Goal: Task Accomplishment & Management: Use online tool/utility

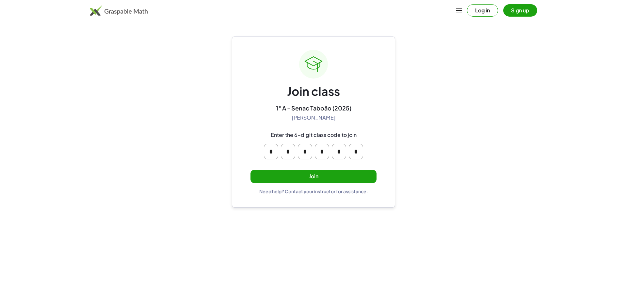
click at [345, 142] on div "* * * * * *" at bounding box center [313, 151] width 104 height 21
click at [339, 174] on button "Join" at bounding box center [313, 176] width 126 height 13
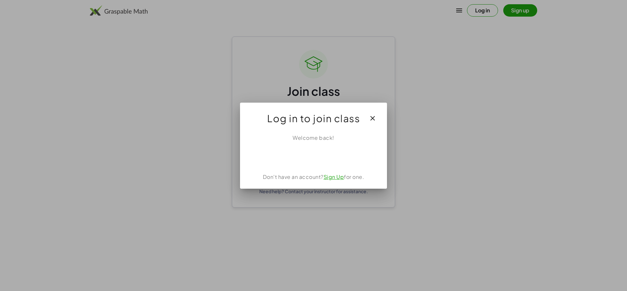
click at [370, 124] on button "button" at bounding box center [372, 119] width 16 height 16
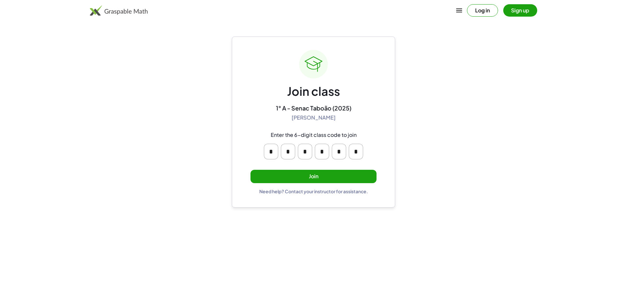
click at [322, 178] on button "Join" at bounding box center [313, 176] width 126 height 13
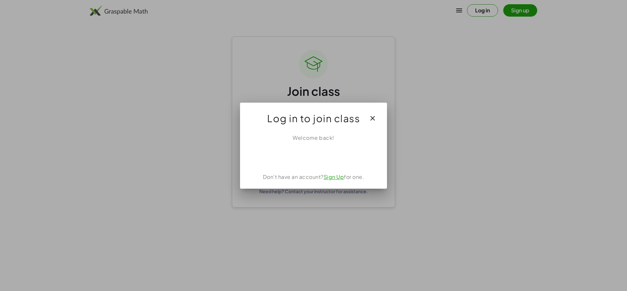
click at [324, 164] on div "Welcome back! Don't have an account? Sign Up for one." at bounding box center [313, 159] width 147 height 60
click at [374, 116] on icon "button" at bounding box center [372, 119] width 8 height 8
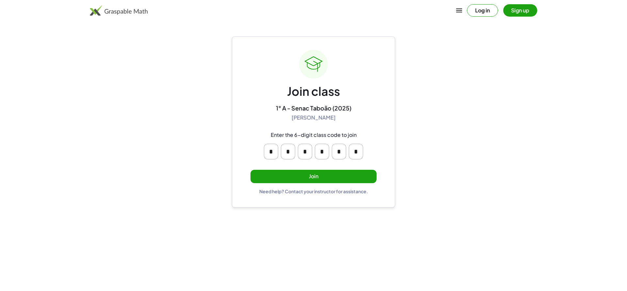
click at [331, 181] on button "Join" at bounding box center [313, 176] width 126 height 13
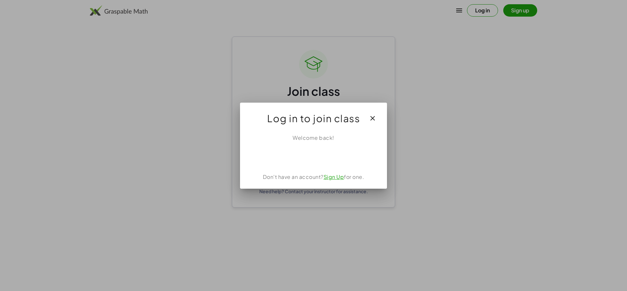
click at [336, 177] on link "Sign Up" at bounding box center [333, 177] width 21 height 7
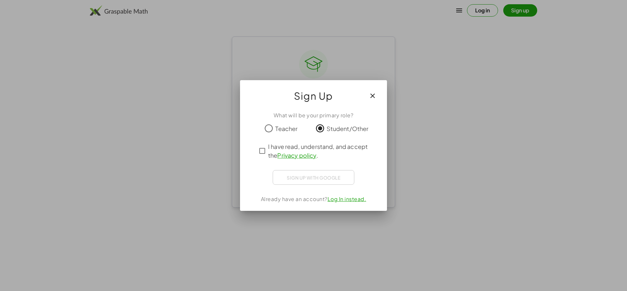
click at [323, 181] on div "Sign up with Google Fazer Login com o Google Fazer Login com o Google. Abre em …" at bounding box center [313, 177] width 82 height 15
click at [324, 177] on div "Sign up with Google Fazer Login com o Google Fazer Login com o Google. Abre em …" at bounding box center [313, 177] width 82 height 15
click at [321, 179] on div "Sign up with Google Fazer Login com o Google Fazer Login com o Google. Abre em …" at bounding box center [313, 177] width 82 height 15
click at [265, 166] on div "What will be your primary role? Teacher Student/Other I have read, understand, …" at bounding box center [313, 158] width 147 height 105
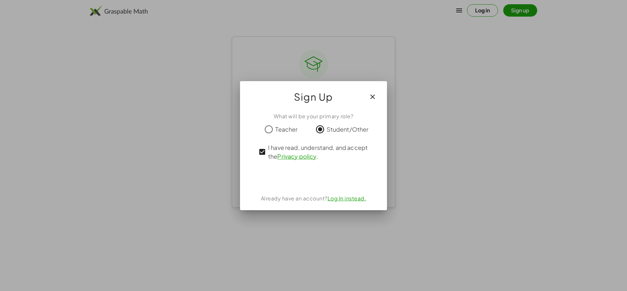
click at [377, 90] on button "button" at bounding box center [372, 97] width 16 height 16
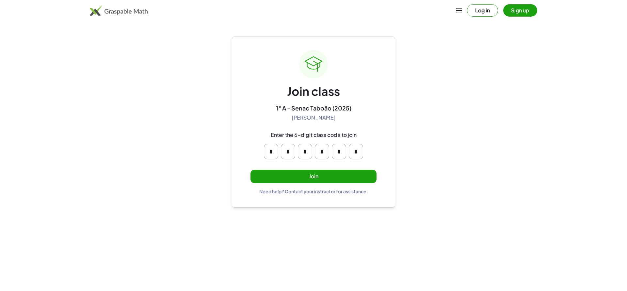
click at [327, 181] on button "Join" at bounding box center [313, 176] width 126 height 13
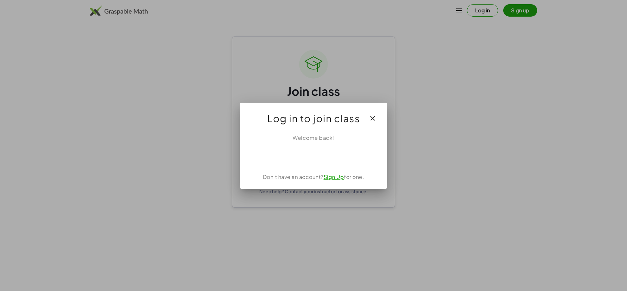
click at [332, 177] on link "Sign Up" at bounding box center [333, 177] width 21 height 7
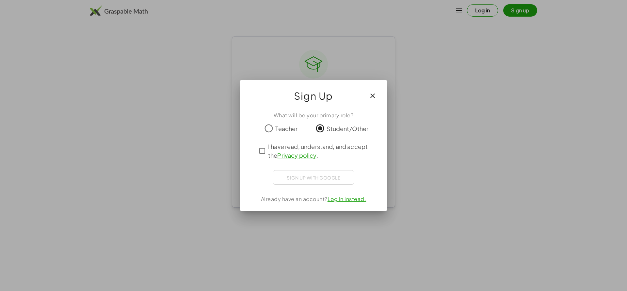
click at [286, 150] on span "I have read, understand, and accept the Privacy policy ." at bounding box center [319, 151] width 102 height 18
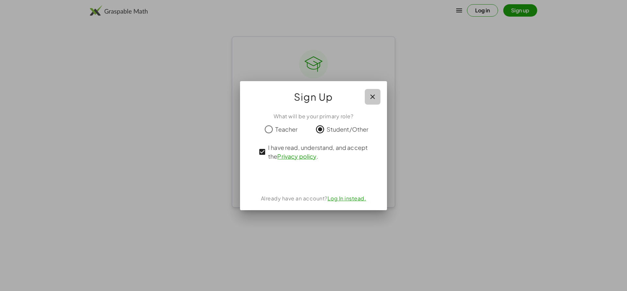
click at [376, 97] on icon "button" at bounding box center [372, 97] width 8 height 8
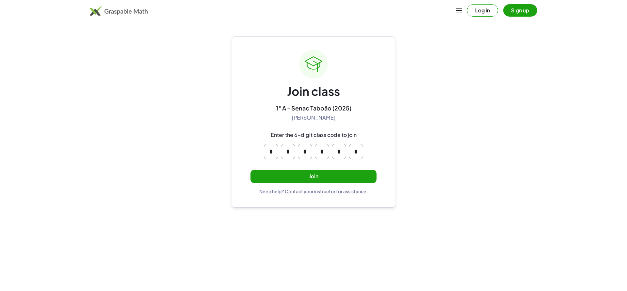
click at [325, 178] on button "Join" at bounding box center [313, 176] width 126 height 13
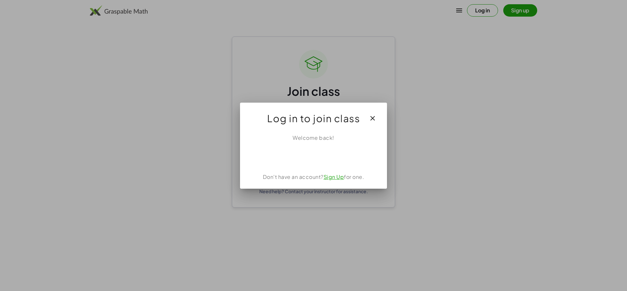
click at [332, 180] on link "Sign Up" at bounding box center [333, 177] width 21 height 7
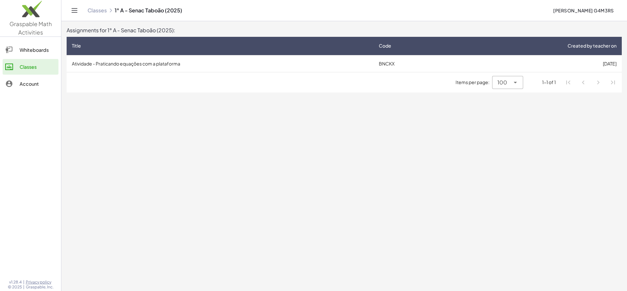
click at [88, 73] on div "Items per page: 100 *** 1-1 of 1" at bounding box center [344, 82] width 555 height 20
click at [93, 68] on td "Atividade - Praticando equações com a plataforma" at bounding box center [220, 63] width 307 height 17
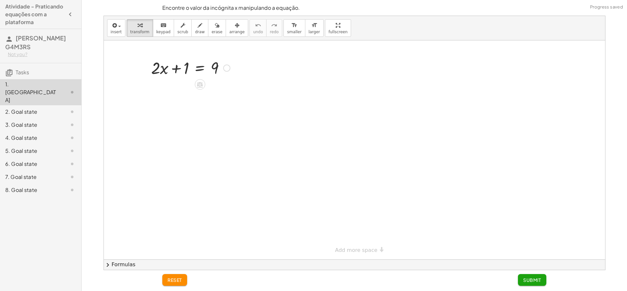
click at [183, 64] on div at bounding box center [190, 67] width 85 height 22
drag, startPoint x: 185, startPoint y: 65, endPoint x: 225, endPoint y: 55, distance: 41.0
drag, startPoint x: 224, startPoint y: 69, endPoint x: 209, endPoint y: 68, distance: 14.4
click at [200, 68] on div "+ · 2 · x + 1 = 9 − 1 + · 2 · x = 9 + 1 − 1 + − 1" at bounding box center [200, 68] width 0 height 0
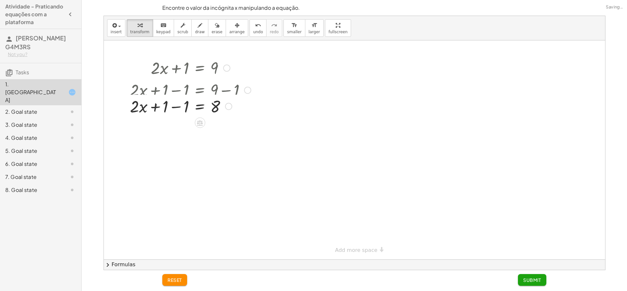
drag, startPoint x: 185, startPoint y: 90, endPoint x: 147, endPoint y: 98, distance: 39.6
click at [147, 98] on div at bounding box center [190, 90] width 127 height 22
drag, startPoint x: 176, startPoint y: 115, endPoint x: 221, endPoint y: 128, distance: 46.7
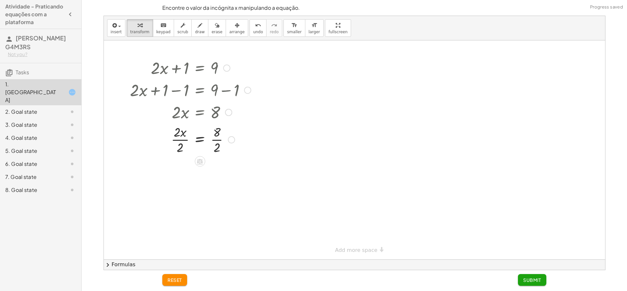
drag, startPoint x: 180, startPoint y: 147, endPoint x: 185, endPoint y: 116, distance: 30.8
click at [179, 123] on div at bounding box center [190, 139] width 127 height 33
drag, startPoint x: 220, startPoint y: 150, endPoint x: 214, endPoint y: 135, distance: 15.4
click at [200, 68] on div "+ · 2 · x + 1 = 9 + · 2 · x + 1 − 1 = + 9 − 1 + · 2 · x + 1 − 1 = 8 + · 2 · x +…" at bounding box center [200, 68] width 0 height 0
click at [230, 175] on div at bounding box center [230, 172] width 7 height 7
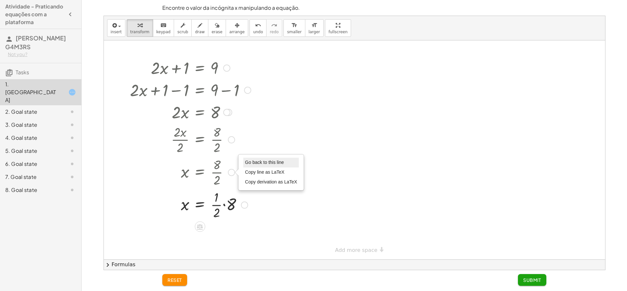
click at [261, 161] on span "Go back to this line" at bounding box center [264, 162] width 39 height 5
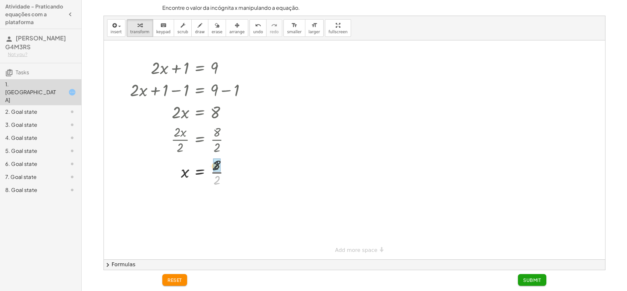
drag, startPoint x: 218, startPoint y: 182, endPoint x: 218, endPoint y: 173, distance: 9.2
click at [545, 282] on button "Submit" at bounding box center [532, 280] width 28 height 12
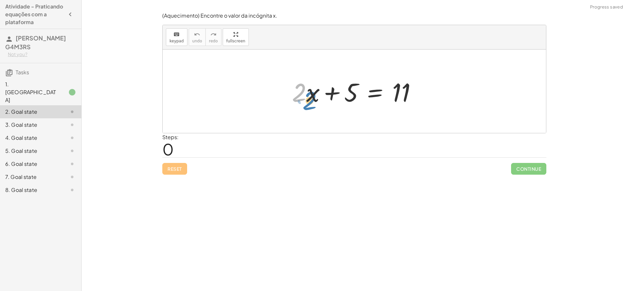
drag, startPoint x: 298, startPoint y: 98, endPoint x: 317, endPoint y: 102, distance: 20.0
click at [306, 106] on div at bounding box center [356, 92] width 136 height 34
drag, startPoint x: 349, startPoint y: 98, endPoint x: 421, endPoint y: 83, distance: 73.0
click at [421, 83] on div at bounding box center [356, 92] width 136 height 34
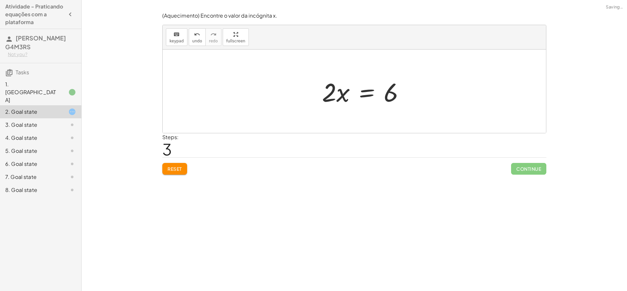
click at [333, 95] on div at bounding box center [365, 92] width 94 height 34
drag, startPoint x: 321, startPoint y: 96, endPoint x: 402, endPoint y: 109, distance: 82.7
drag, startPoint x: 333, startPoint y: 104, endPoint x: 328, endPoint y: 86, distance: 18.5
click at [328, 91] on div at bounding box center [354, 91] width 96 height 50
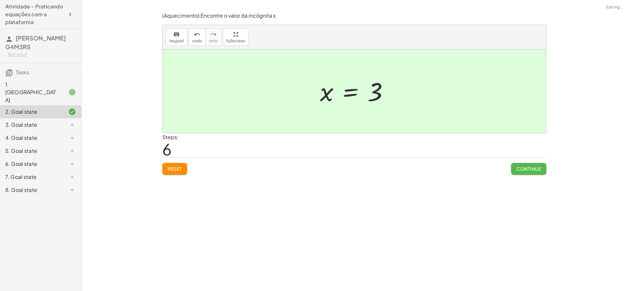
click at [532, 170] on span "Continue" at bounding box center [528, 169] width 25 height 6
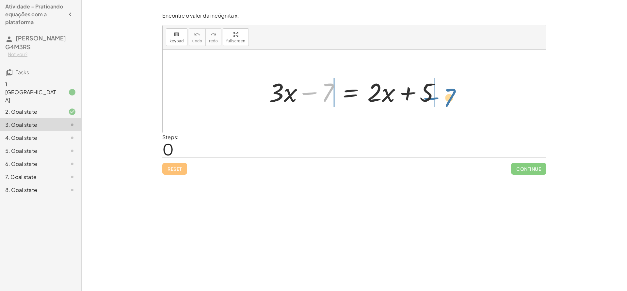
drag, startPoint x: 337, startPoint y: 94, endPoint x: 442, endPoint y: 110, distance: 105.3
click at [442, 110] on div "− 7 + · 3 · x − 7 = + · 2 · x + 5" at bounding box center [354, 92] width 383 height 84
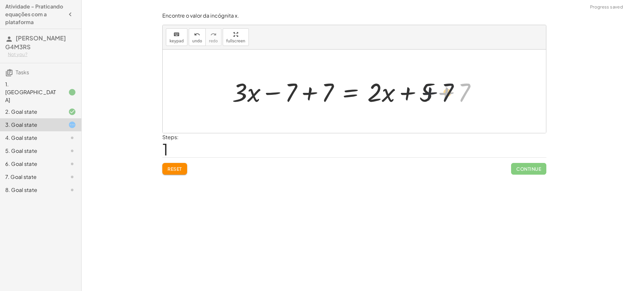
drag, startPoint x: 448, startPoint y: 98, endPoint x: 429, endPoint y: 98, distance: 19.3
click at [429, 98] on div at bounding box center [357, 92] width 256 height 34
drag, startPoint x: 324, startPoint y: 90, endPoint x: 284, endPoint y: 93, distance: 39.6
click at [284, 93] on div at bounding box center [357, 92] width 256 height 34
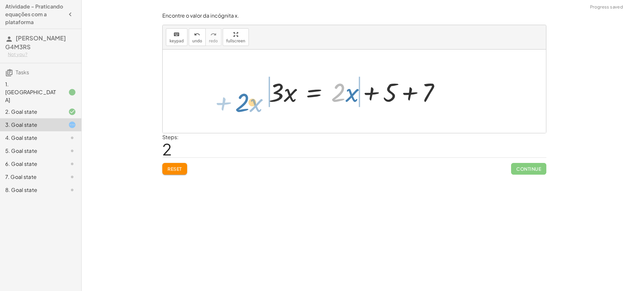
drag, startPoint x: 342, startPoint y: 96, endPoint x: 239, endPoint y: 98, distance: 103.1
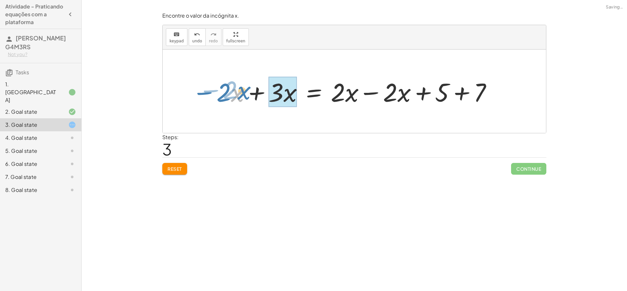
drag, startPoint x: 232, startPoint y: 98, endPoint x: 287, endPoint y: 95, distance: 54.6
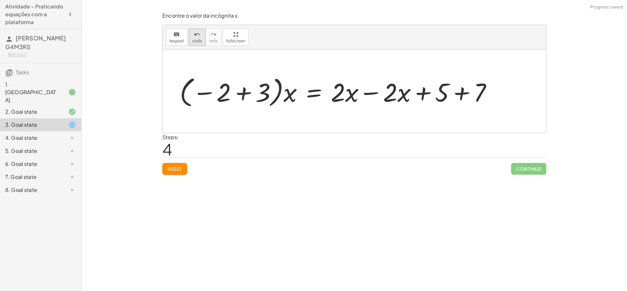
click at [189, 42] on button "undo undo" at bounding box center [197, 37] width 17 height 18
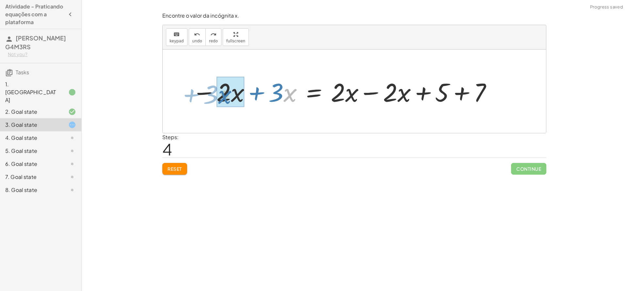
drag, startPoint x: 288, startPoint y: 97, endPoint x: 222, endPoint y: 99, distance: 65.6
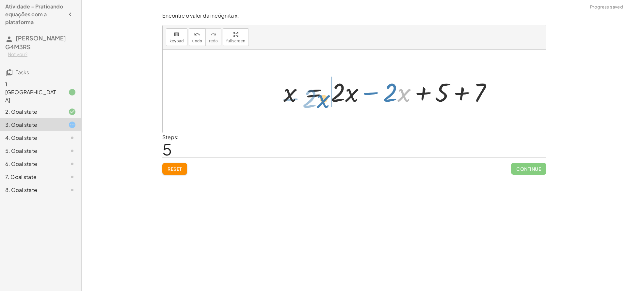
drag, startPoint x: 409, startPoint y: 96, endPoint x: 333, endPoint y: 101, distance: 75.2
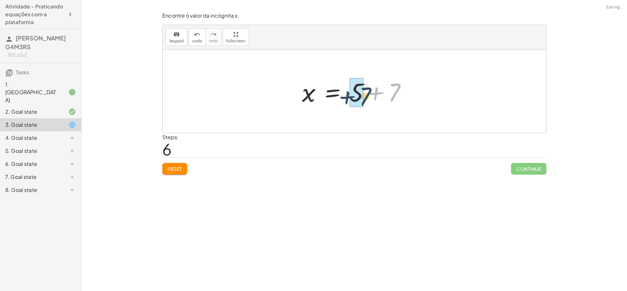
drag, startPoint x: 401, startPoint y: 95, endPoint x: 364, endPoint y: 99, distance: 37.8
click at [365, 99] on div at bounding box center [357, 92] width 116 height 34
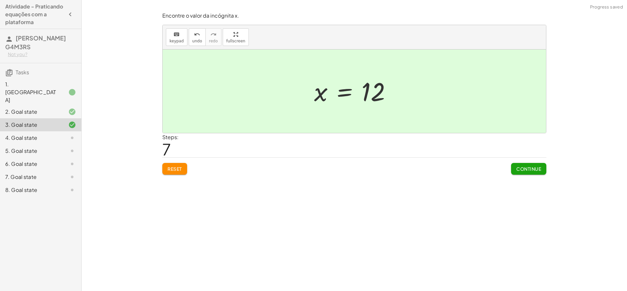
click at [0, 0] on div "Encontre o valor da incógnita x. keyboard keypad undo undo redo redo fullscreen…" at bounding box center [0, 0] width 0 height 0
click at [530, 173] on button "Continue" at bounding box center [528, 169] width 35 height 12
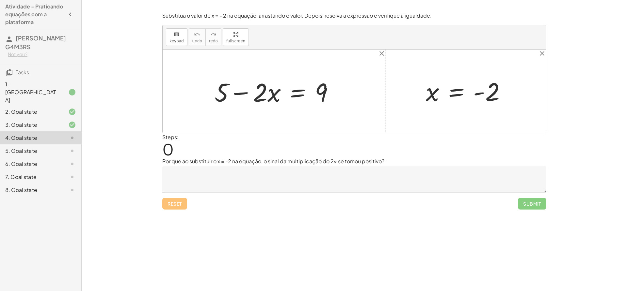
drag, startPoint x: 500, startPoint y: 106, endPoint x: 495, endPoint y: 106, distance: 5.2
click at [499, 106] on div at bounding box center [468, 91] width 92 height 32
drag, startPoint x: 489, startPoint y: 99, endPoint x: 475, endPoint y: 105, distance: 15.2
click at [475, 105] on div at bounding box center [468, 91] width 92 height 32
drag, startPoint x: 227, startPoint y: 92, endPoint x: 345, endPoint y: 89, distance: 118.2
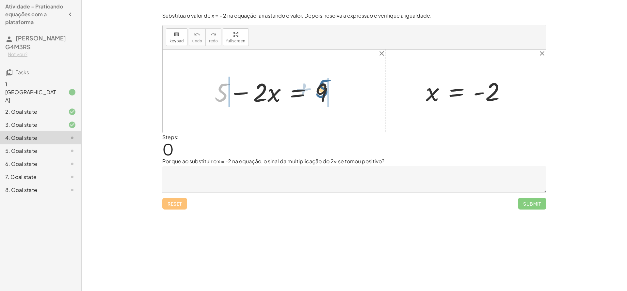
click at [345, 89] on div "+ 5 + 5 − · 2 · x = 9 x = - 2" at bounding box center [354, 92] width 383 height 84
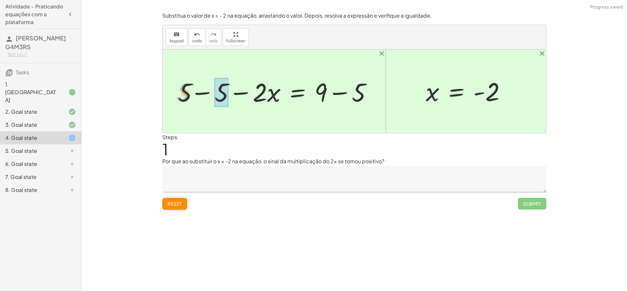
drag, startPoint x: 182, startPoint y: 95, endPoint x: 209, endPoint y: 94, distance: 27.8
click at [208, 94] on div at bounding box center [277, 92] width 208 height 34
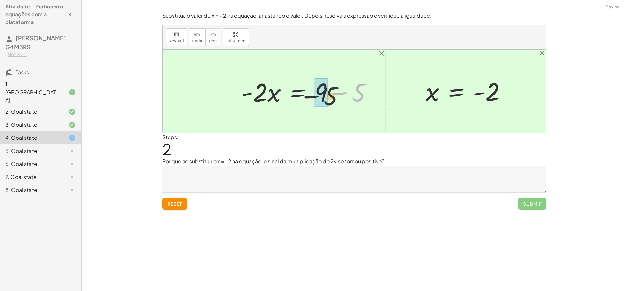
drag, startPoint x: 363, startPoint y: 94, endPoint x: 312, endPoint y: 99, distance: 51.1
click at [314, 99] on div at bounding box center [309, 92] width 143 height 34
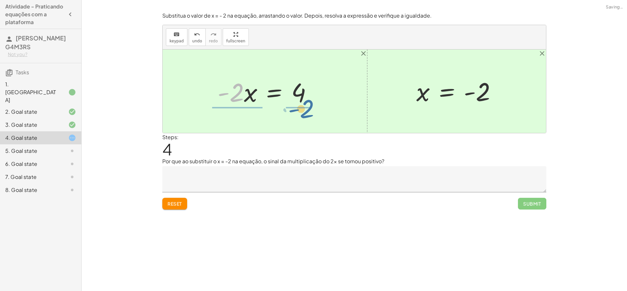
drag, startPoint x: 240, startPoint y: 98, endPoint x: 320, endPoint y: 114, distance: 82.1
click at [320, 114] on div "+ 5 − · 2 · x = 9 + 5 − 5 − · 2 · x = + 9 − 5 + 0 − · 2 · x = + 9 − 5 · - 2 · x…" at bounding box center [354, 92] width 383 height 84
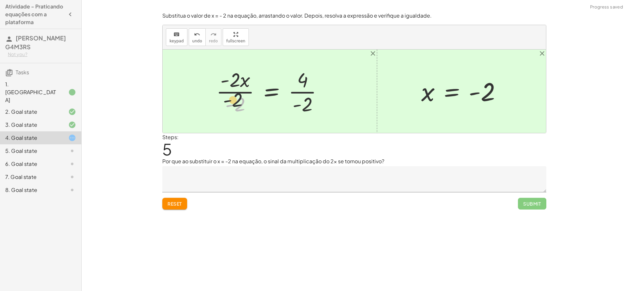
drag, startPoint x: 242, startPoint y: 104, endPoint x: 242, endPoint y: 83, distance: 21.2
click at [242, 83] on div at bounding box center [272, 91] width 118 height 50
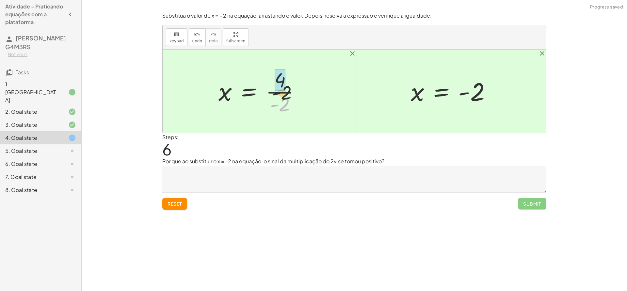
drag, startPoint x: 283, startPoint y: 110, endPoint x: 288, endPoint y: 83, distance: 27.8
click at [288, 82] on div at bounding box center [261, 91] width 93 height 50
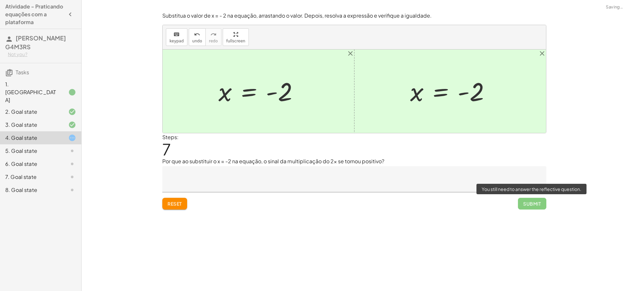
click at [533, 203] on span "Submit" at bounding box center [532, 204] width 28 height 12
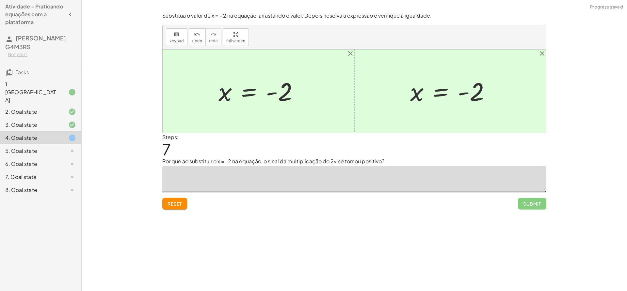
click at [251, 177] on textarea at bounding box center [354, 179] width 384 height 26
type textarea "**********"
click at [529, 204] on span "Submit" at bounding box center [532, 204] width 18 height 6
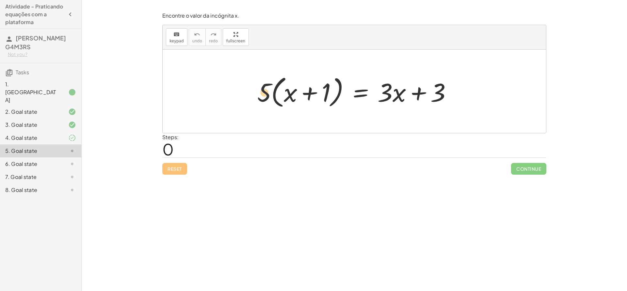
drag, startPoint x: 267, startPoint y: 96, endPoint x: 289, endPoint y: 94, distance: 21.9
click at [289, 94] on div at bounding box center [357, 92] width 206 height 38
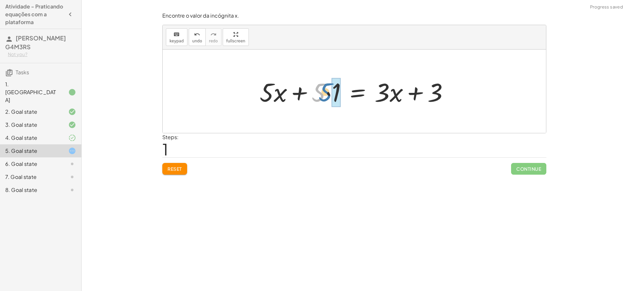
drag, startPoint x: 319, startPoint y: 96, endPoint x: 333, endPoint y: 96, distance: 14.0
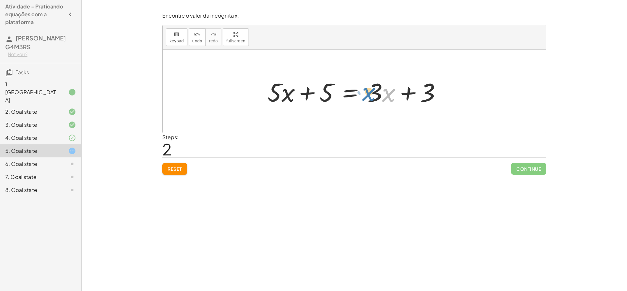
drag, startPoint x: 387, startPoint y: 96, endPoint x: 393, endPoint y: 98, distance: 6.2
click at [393, 98] on div at bounding box center [356, 92] width 185 height 34
drag, startPoint x: 378, startPoint y: 100, endPoint x: 228, endPoint y: 106, distance: 150.6
click at [228, 106] on div "· 5 · ( + x + 1 ) = + · 3 · x + 3 + · 5 · x + · 5 · 1 = + · 3 · x + 3 + · 3 · x…" at bounding box center [354, 92] width 383 height 84
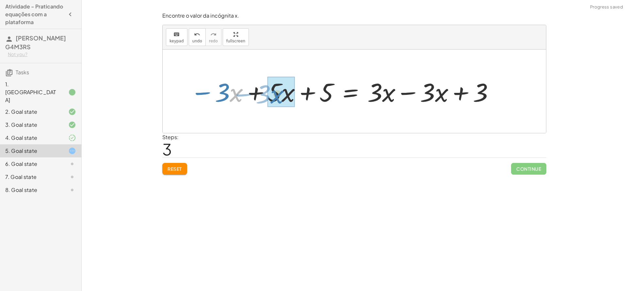
drag, startPoint x: 236, startPoint y: 95, endPoint x: 274, endPoint y: 97, distance: 38.6
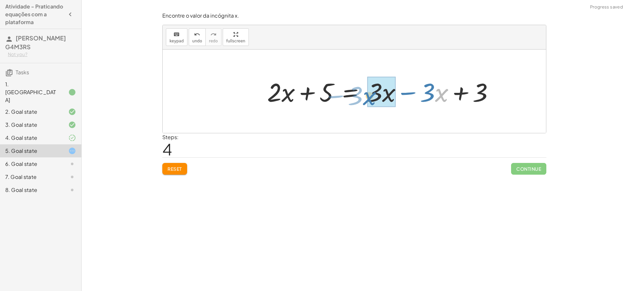
drag, startPoint x: 444, startPoint y: 96, endPoint x: 374, endPoint y: 100, distance: 70.0
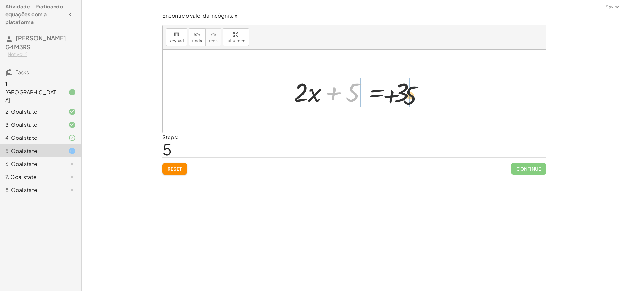
drag, startPoint x: 355, startPoint y: 95, endPoint x: 426, endPoint y: 97, distance: 70.5
click at [430, 98] on div "· 5 · ( + x + 1 ) = + · 3 · x + 3 + · 5 · x + · 5 · 1 = + · 3 · x + 3 + · 5 · x…" at bounding box center [354, 92] width 383 height 84
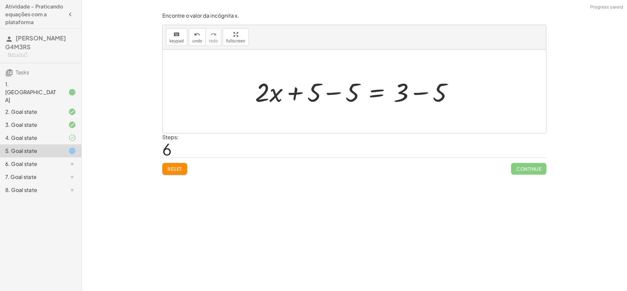
drag, startPoint x: 440, startPoint y: 93, endPoint x: 405, endPoint y: 96, distance: 34.4
click at [411, 97] on div at bounding box center [356, 92] width 209 height 34
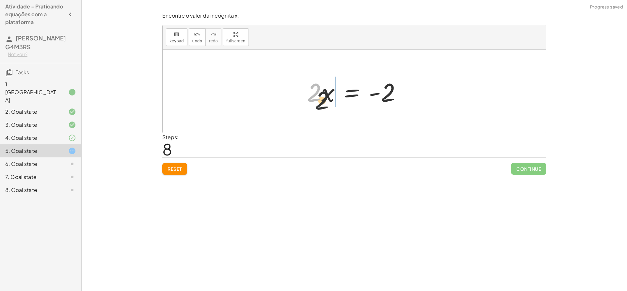
drag, startPoint x: 315, startPoint y: 97, endPoint x: 388, endPoint y: 108, distance: 73.9
click at [381, 110] on div "· 5 · ( + x + 1 ) = + · 3 · x + 3 + · 5 · x + · 5 · 1 = + · 3 · x + 3 + · 5 · x…" at bounding box center [354, 92] width 383 height 84
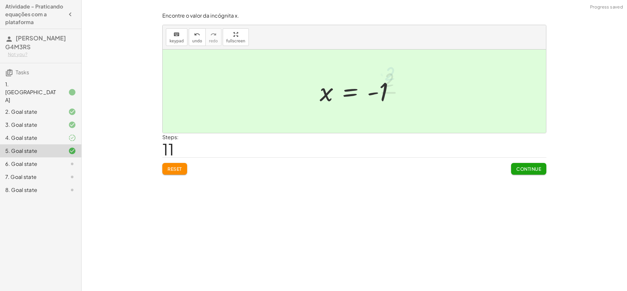
click at [522, 162] on div "Continue" at bounding box center [528, 166] width 35 height 17
click at [529, 167] on span "Continue" at bounding box center [528, 169] width 25 height 6
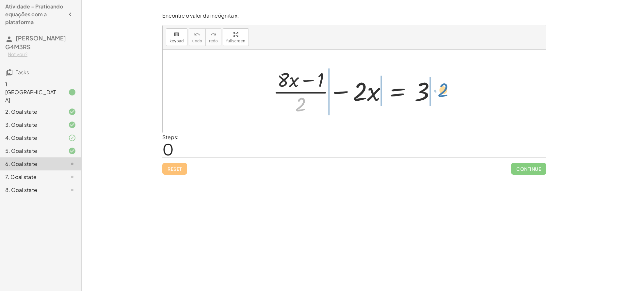
drag, startPoint x: 300, startPoint y: 104, endPoint x: 438, endPoint y: 92, distance: 138.2
click at [438, 92] on div at bounding box center [357, 91] width 174 height 50
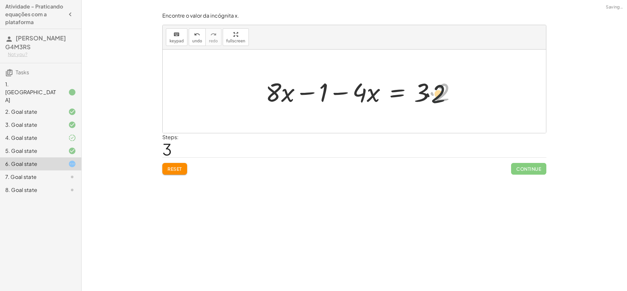
drag, startPoint x: 450, startPoint y: 92, endPoint x: 440, endPoint y: 94, distance: 10.5
click at [446, 94] on div at bounding box center [363, 92] width 202 height 34
drag, startPoint x: 437, startPoint y: 94, endPoint x: 433, endPoint y: 94, distance: 4.6
click at [430, 94] on div at bounding box center [363, 92] width 202 height 34
drag, startPoint x: 437, startPoint y: 93, endPoint x: 412, endPoint y: 92, distance: 25.1
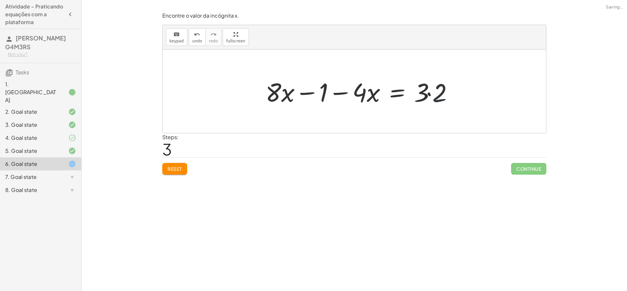
click at [412, 92] on div at bounding box center [363, 92] width 202 height 34
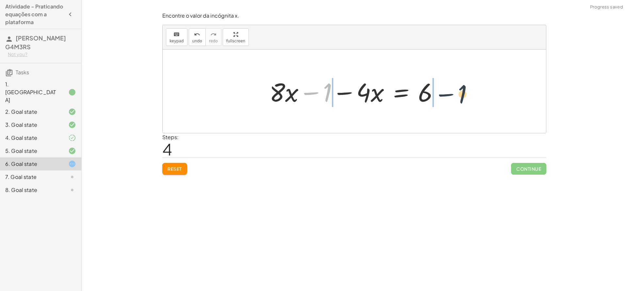
drag, startPoint x: 324, startPoint y: 96, endPoint x: 457, endPoint y: 97, distance: 133.8
click at [457, 97] on div "+ · ( + · 8 · x − 1 ) · 2 − · 2 · x = 3 + · · ( + · 8 · x − 1 ) · 2 · 2 − · 2 ·…" at bounding box center [354, 92] width 383 height 84
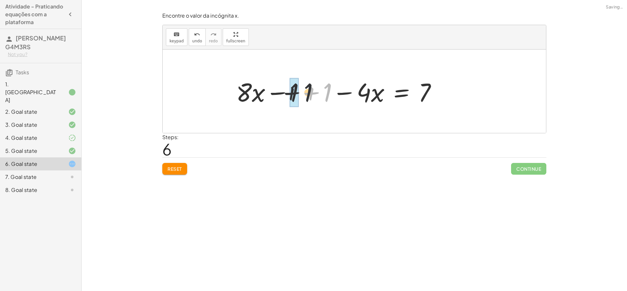
drag, startPoint x: 330, startPoint y: 98, endPoint x: 274, endPoint y: 96, distance: 55.8
click at [273, 98] on div at bounding box center [339, 92] width 212 height 34
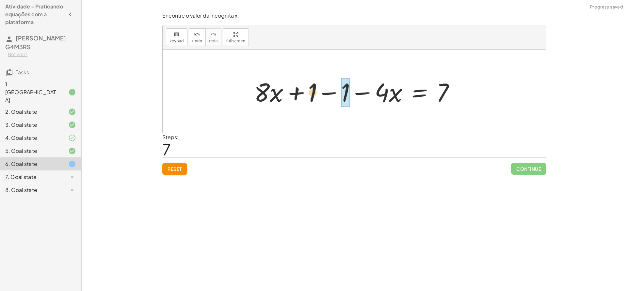
drag, startPoint x: 301, startPoint y: 93, endPoint x: 333, endPoint y: 91, distance: 32.7
click at [333, 91] on div at bounding box center [357, 92] width 212 height 34
drag, startPoint x: 345, startPoint y: 92, endPoint x: 320, endPoint y: 94, distance: 25.2
click at [322, 95] on div at bounding box center [357, 92] width 212 height 34
click at [200, 42] on button "undo undo" at bounding box center [197, 37] width 17 height 18
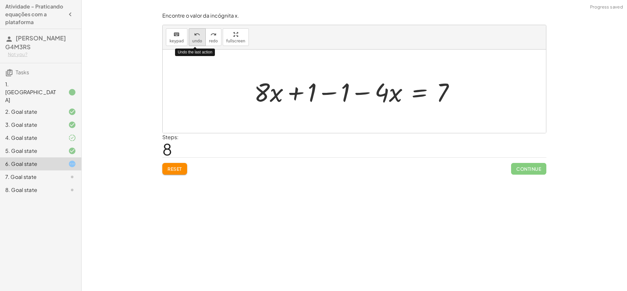
click at [200, 42] on button "undo undo" at bounding box center [197, 37] width 17 height 18
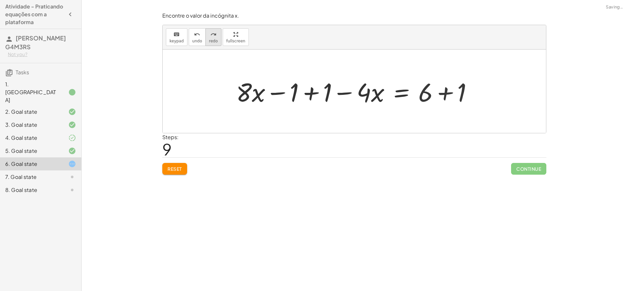
click at [214, 42] on span "redo" at bounding box center [213, 41] width 9 height 5
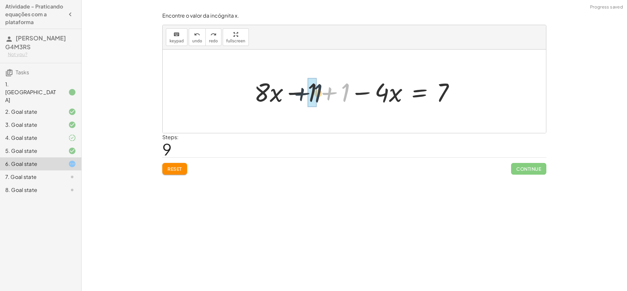
drag, startPoint x: 347, startPoint y: 95, endPoint x: 319, endPoint y: 95, distance: 28.4
click at [319, 95] on div at bounding box center [357, 92] width 212 height 34
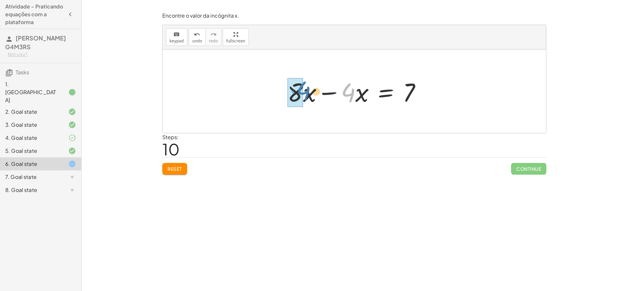
drag, startPoint x: 354, startPoint y: 94, endPoint x: 307, endPoint y: 92, distance: 47.4
click at [307, 92] on div at bounding box center [356, 92] width 145 height 34
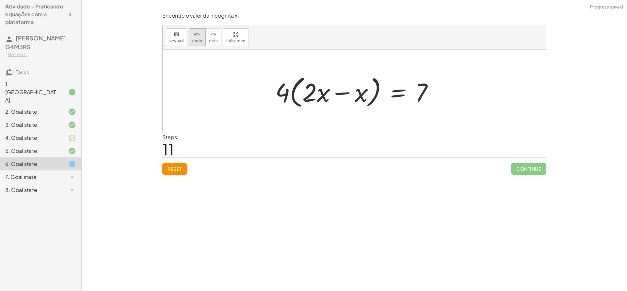
click at [192, 39] on span "undo" at bounding box center [197, 41] width 10 height 5
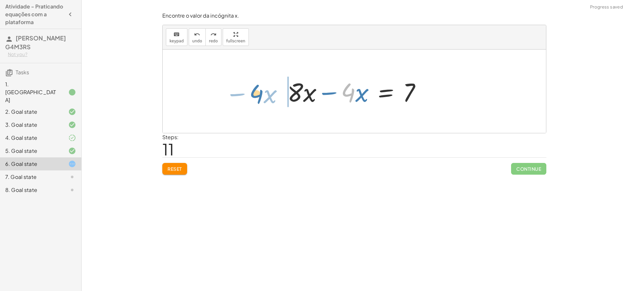
drag, startPoint x: 351, startPoint y: 98, endPoint x: 260, endPoint y: 100, distance: 91.7
click at [260, 100] on div "+ · ( + · 8 · x − 1 ) · 2 − · 2 · x = 3 + · · ( + · 8 · x − 1 ) · 2 · 2 − · 2 ·…" at bounding box center [354, 92] width 383 height 84
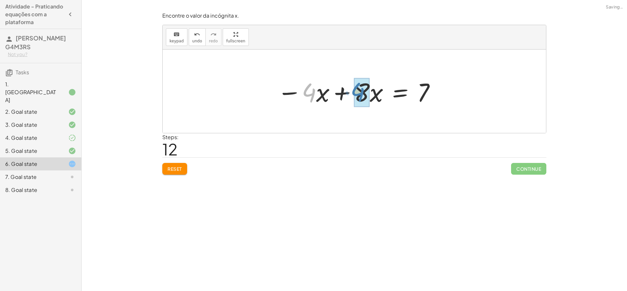
drag, startPoint x: 314, startPoint y: 99, endPoint x: 364, endPoint y: 98, distance: 49.6
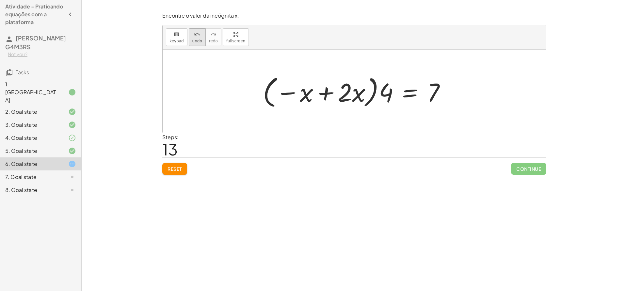
click at [198, 39] on span "undo" at bounding box center [197, 41] width 10 height 5
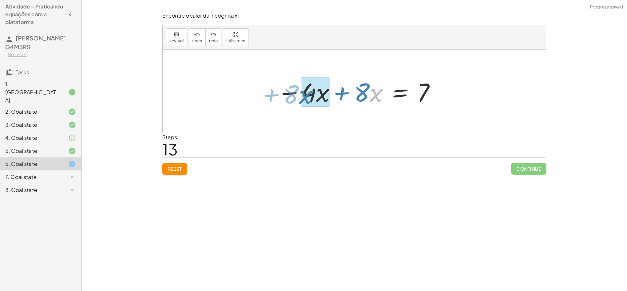
drag, startPoint x: 379, startPoint y: 92, endPoint x: 309, endPoint y: 94, distance: 70.2
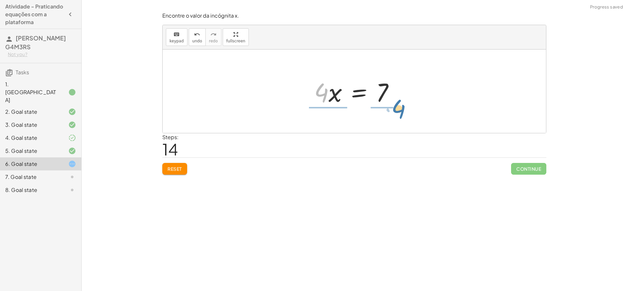
drag, startPoint x: 321, startPoint y: 95, endPoint x: 398, endPoint y: 111, distance: 78.7
drag, startPoint x: 385, startPoint y: 111, endPoint x: 373, endPoint y: 98, distance: 17.8
click at [386, 84] on div at bounding box center [357, 91] width 101 height 50
drag, startPoint x: 323, startPoint y: 108, endPoint x: 323, endPoint y: 94, distance: 14.0
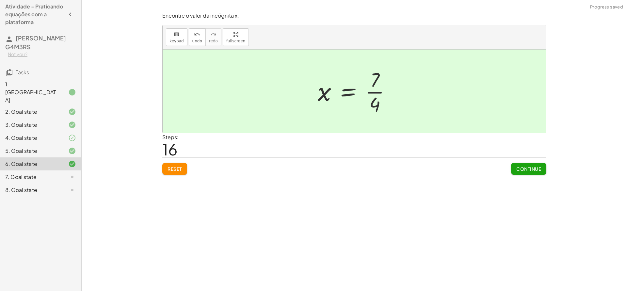
click at [541, 172] on button "Continue" at bounding box center [528, 169] width 35 height 12
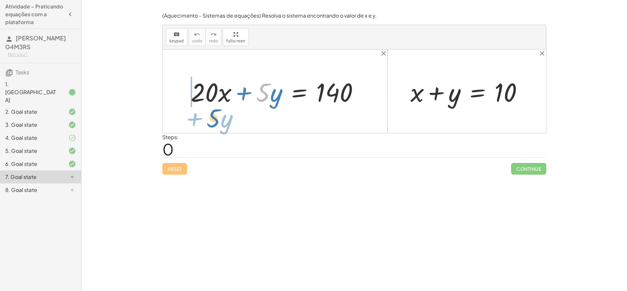
drag, startPoint x: 263, startPoint y: 92, endPoint x: 214, endPoint y: 118, distance: 55.5
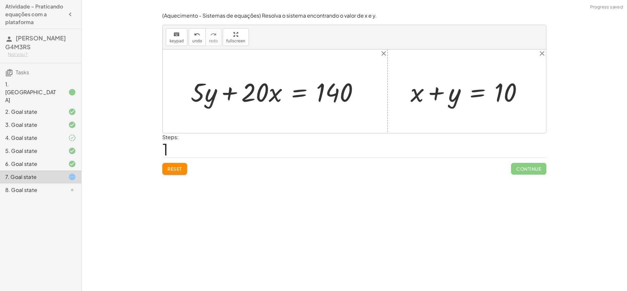
drag, startPoint x: 205, startPoint y: 96, endPoint x: 254, endPoint y: 96, distance: 48.6
click at [254, 96] on div at bounding box center [277, 92] width 180 height 34
drag, startPoint x: 460, startPoint y: 96, endPoint x: 466, endPoint y: 94, distance: 6.9
click at [466, 94] on div at bounding box center [469, 92] width 124 height 34
drag, startPoint x: 452, startPoint y: 97, endPoint x: 523, endPoint y: 85, distance: 72.5
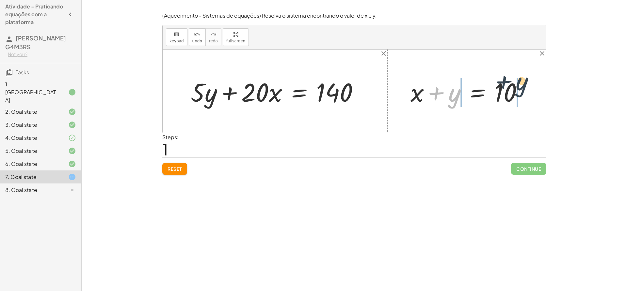
click at [523, 85] on div at bounding box center [469, 92] width 124 height 34
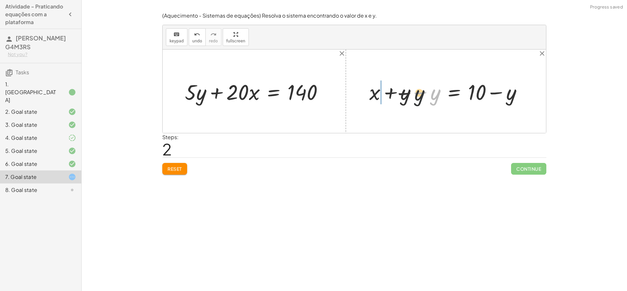
drag, startPoint x: 436, startPoint y: 95, endPoint x: 381, endPoint y: 96, distance: 54.2
click at [382, 96] on div at bounding box center [448, 91] width 164 height 28
drag, startPoint x: 401, startPoint y: 96, endPoint x: 427, endPoint y: 96, distance: 26.1
click at [427, 96] on div at bounding box center [448, 91] width 164 height 28
click at [255, 98] on div at bounding box center [256, 91] width 150 height 28
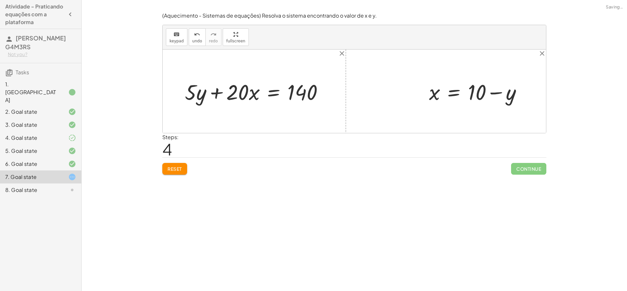
drag, startPoint x: 255, startPoint y: 98, endPoint x: 252, endPoint y: 101, distance: 4.4
click at [252, 101] on div at bounding box center [256, 91] width 150 height 28
click at [254, 96] on div at bounding box center [256, 91] width 150 height 28
drag, startPoint x: 254, startPoint y: 96, endPoint x: 246, endPoint y: 98, distance: 8.8
click at [245, 99] on div at bounding box center [256, 91] width 150 height 28
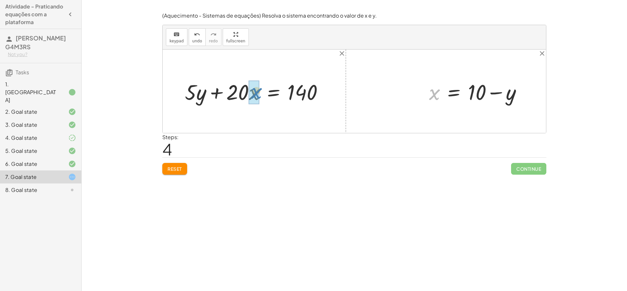
drag, startPoint x: 432, startPoint y: 94, endPoint x: 254, endPoint y: 92, distance: 177.8
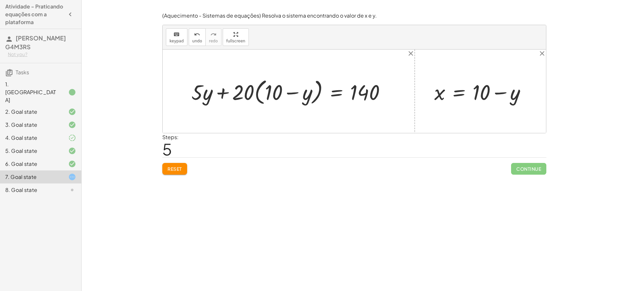
click at [47, 171] on div "7. Goal state" at bounding box center [40, 177] width 81 height 13
click at [51, 160] on div "6. Goal state" at bounding box center [31, 164] width 53 height 8
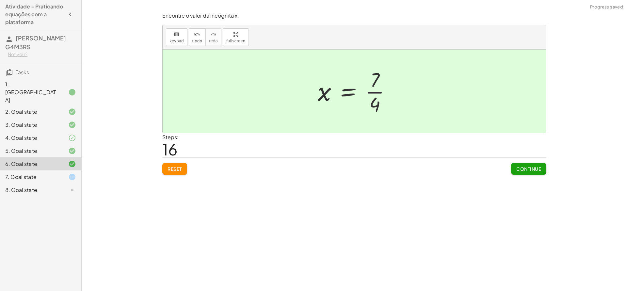
click at [52, 158] on div "6. Goal state" at bounding box center [40, 164] width 81 height 13
click at [54, 173] on div "7. Goal state" at bounding box center [31, 177] width 53 height 8
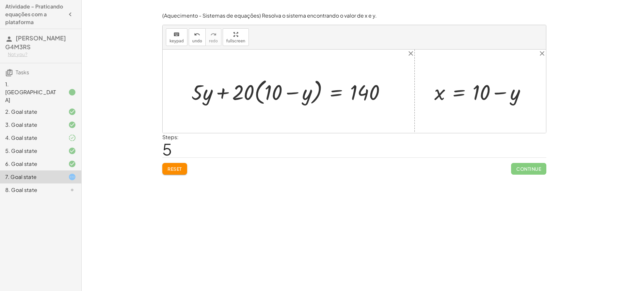
drag, startPoint x: 247, startPoint y: 95, endPoint x: 267, endPoint y: 91, distance: 19.6
click at [267, 91] on div at bounding box center [291, 91] width 206 height 31
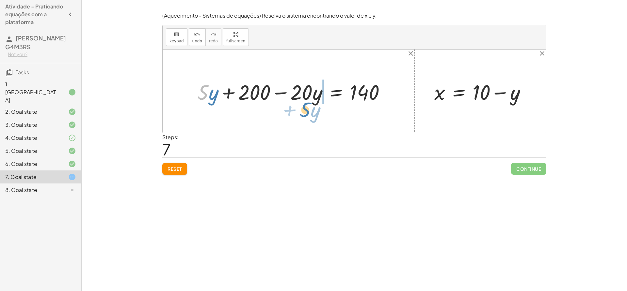
drag, startPoint x: 203, startPoint y: 96, endPoint x: 305, endPoint y: 113, distance: 103.6
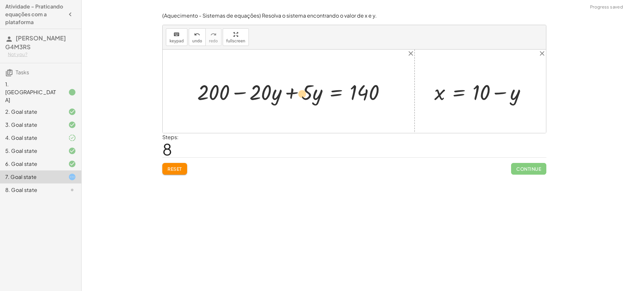
click at [306, 102] on div at bounding box center [294, 92] width 200 height 28
drag, startPoint x: 218, startPoint y: 94, endPoint x: 409, endPoint y: 89, distance: 190.3
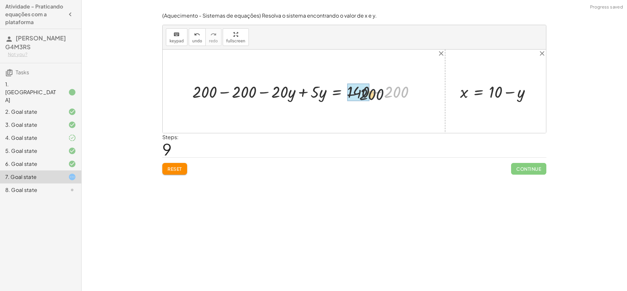
drag, startPoint x: 400, startPoint y: 90, endPoint x: 364, endPoint y: 93, distance: 36.4
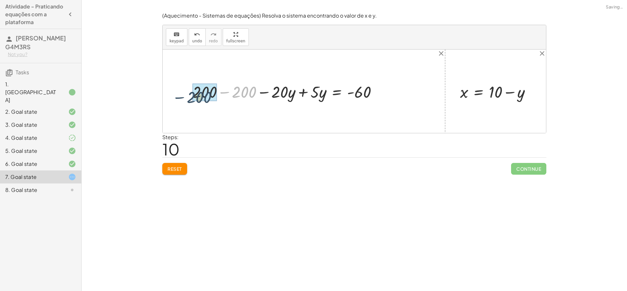
drag, startPoint x: 246, startPoint y: 94, endPoint x: 207, endPoint y: 96, distance: 39.2
drag, startPoint x: 316, startPoint y: 90, endPoint x: 277, endPoint y: 104, distance: 41.4
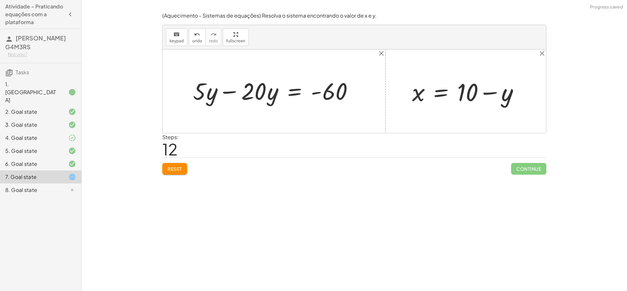
drag, startPoint x: 278, startPoint y: 98, endPoint x: 298, endPoint y: 98, distance: 20.2
click at [298, 98] on div at bounding box center [277, 91] width 174 height 32
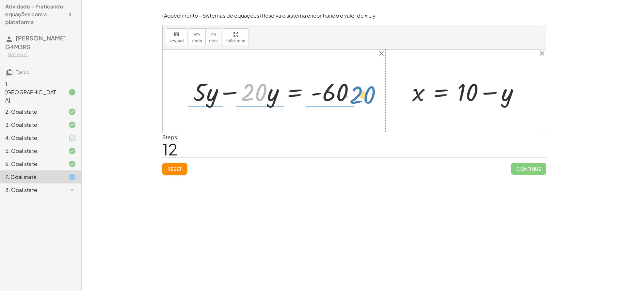
drag, startPoint x: 258, startPoint y: 95, endPoint x: 366, endPoint y: 97, distance: 108.3
click at [366, 97] on div "+ · 20 · x + · 5 · y = 140 + · 5 · y + · 20 · x = 140 + · 5 · y + · 20 · ( + 10…" at bounding box center [354, 92] width 383 height 84
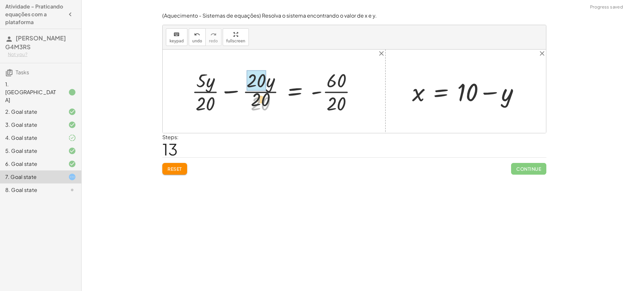
drag, startPoint x: 262, startPoint y: 101, endPoint x: 262, endPoint y: 83, distance: 18.6
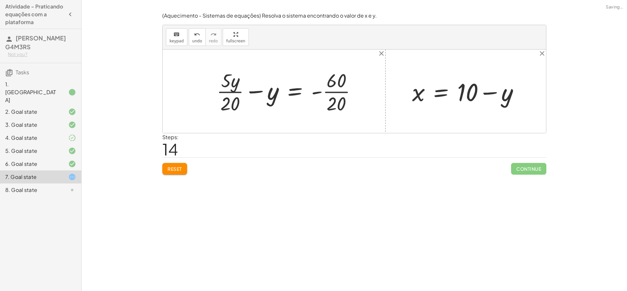
drag, startPoint x: 235, startPoint y: 101, endPoint x: 238, endPoint y: 70, distance: 30.9
click at [238, 70] on div at bounding box center [289, 91] width 152 height 48
drag, startPoint x: 342, startPoint y: 106, endPoint x: 341, endPoint y: 85, distance: 21.6
click at [193, 42] on span "undo" at bounding box center [197, 41] width 10 height 5
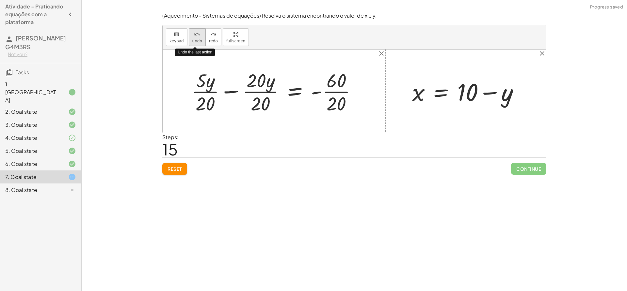
click at [193, 42] on span "undo" at bounding box center [197, 41] width 10 height 5
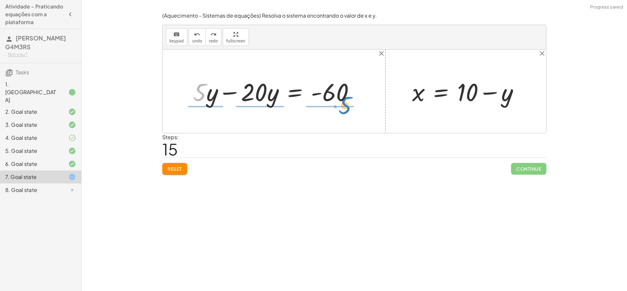
drag, startPoint x: 204, startPoint y: 94, endPoint x: 349, endPoint y: 108, distance: 145.9
click at [349, 108] on div "+ · 20 · x + · 5 · y = 140 + · 5 · y + · 20 · x = 140 + · 5 · y + · 20 · ( + 10…" at bounding box center [274, 91] width 182 height 35
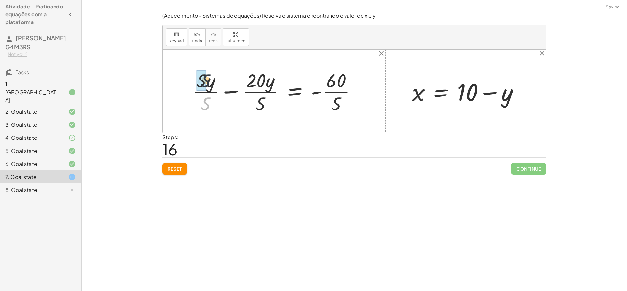
drag, startPoint x: 211, startPoint y: 103, endPoint x: 211, endPoint y: 79, distance: 24.5
click at [211, 79] on div at bounding box center [277, 91] width 176 height 48
drag, startPoint x: 258, startPoint y: 97, endPoint x: 261, endPoint y: 79, distance: 18.5
click at [261, 79] on div at bounding box center [284, 91] width 160 height 48
drag, startPoint x: 262, startPoint y: 108, endPoint x: 261, endPoint y: 80, distance: 27.4
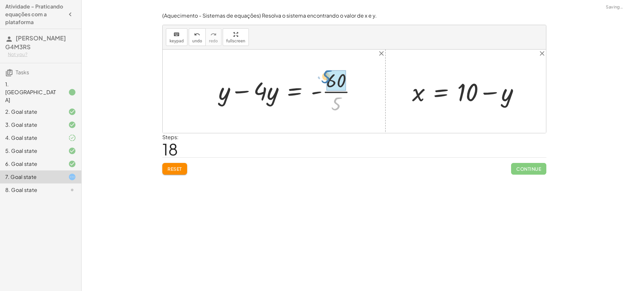
drag, startPoint x: 336, startPoint y: 104, endPoint x: 327, endPoint y: 77, distance: 29.0
drag, startPoint x: 260, startPoint y: 94, endPoint x: 253, endPoint y: 96, distance: 7.8
click at [253, 96] on div at bounding box center [287, 91] width 144 height 32
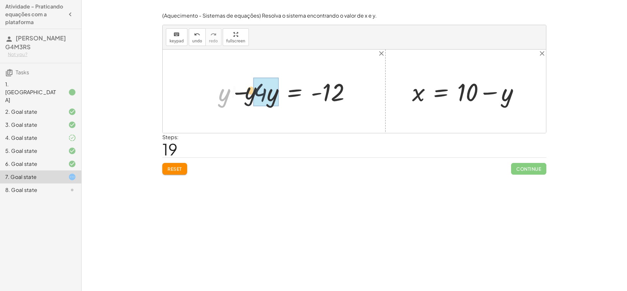
drag, startPoint x: 222, startPoint y: 98, endPoint x: 263, endPoint y: 96, distance: 41.5
drag, startPoint x: 263, startPoint y: 94, endPoint x: 347, endPoint y: 108, distance: 84.4
click at [347, 108] on div "+ · 20 · x + · 5 · y = 140 + · 5 · y + · 20 · x = 140 + · 5 · y + · 20 · ( + 10…" at bounding box center [296, 91] width 129 height 35
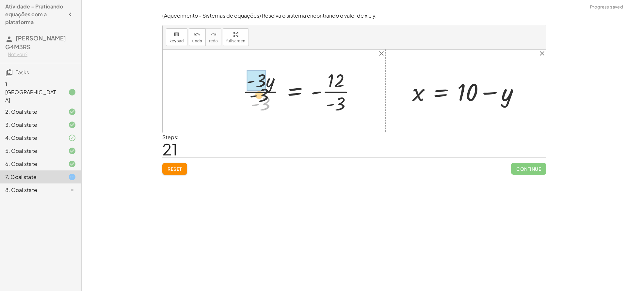
drag, startPoint x: 265, startPoint y: 93, endPoint x: 263, endPoint y: 84, distance: 9.1
drag, startPoint x: 338, startPoint y: 103, endPoint x: 331, endPoint y: 82, distance: 22.5
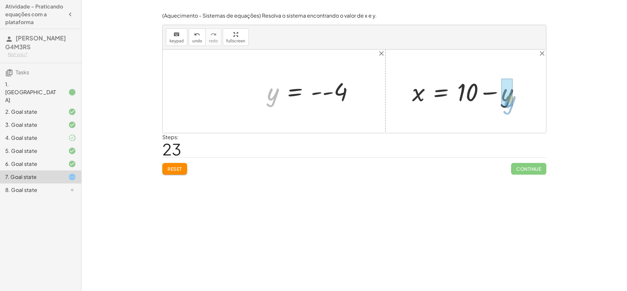
drag, startPoint x: 269, startPoint y: 96, endPoint x: 505, endPoint y: 103, distance: 236.4
drag, startPoint x: 461, startPoint y: 95, endPoint x: 507, endPoint y: 95, distance: 46.0
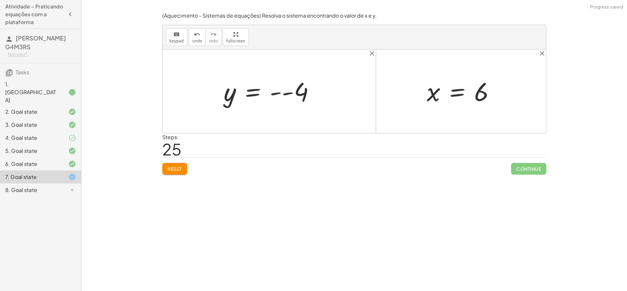
click at [287, 96] on div at bounding box center [271, 91] width 102 height 32
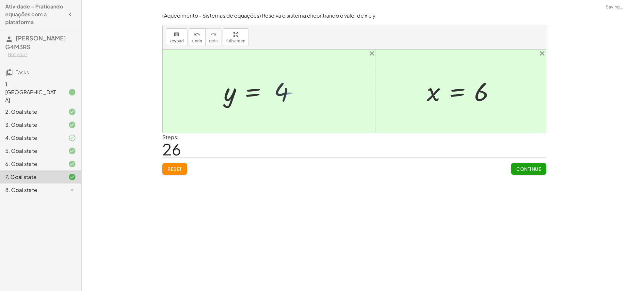
drag, startPoint x: 297, startPoint y: 95, endPoint x: 292, endPoint y: 94, distance: 4.9
click at [294, 95] on div at bounding box center [259, 91] width 78 height 32
click at [0, 0] on div "(Aquecimento - Sistemas de equações) Resolva o sistema encontrando o valor de x…" at bounding box center [0, 0] width 0 height 0
click at [174, 173] on button "Reset" at bounding box center [174, 169] width 25 height 12
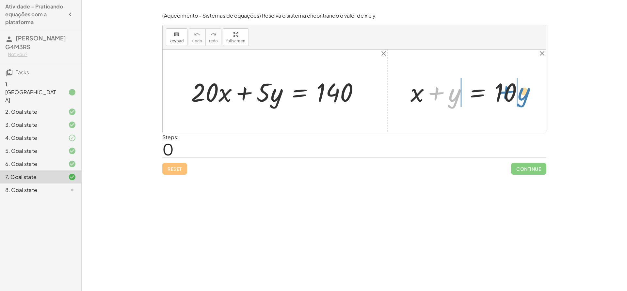
drag, startPoint x: 454, startPoint y: 98, endPoint x: 525, endPoint y: 96, distance: 70.5
click at [525, 96] on div at bounding box center [469, 92] width 124 height 34
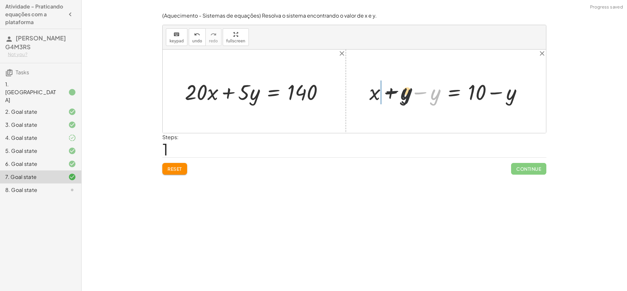
drag, startPoint x: 436, startPoint y: 101, endPoint x: 395, endPoint y: 99, distance: 40.8
click at [395, 99] on div at bounding box center [448, 91] width 164 height 28
drag, startPoint x: 411, startPoint y: 100, endPoint x: 429, endPoint y: 98, distance: 18.4
click at [429, 98] on div at bounding box center [448, 91] width 164 height 28
drag, startPoint x: 435, startPoint y: 96, endPoint x: 219, endPoint y: 100, distance: 216.1
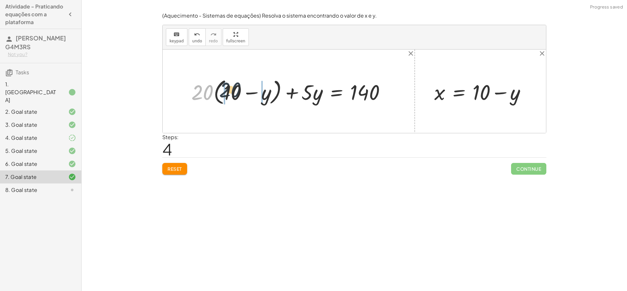
drag, startPoint x: 198, startPoint y: 95, endPoint x: 226, endPoint y: 92, distance: 27.9
click at [226, 92] on div at bounding box center [291, 91] width 206 height 31
drag, startPoint x: 230, startPoint y: 95, endPoint x: 386, endPoint y: 95, distance: 156.3
click at [386, 95] on div at bounding box center [294, 92] width 200 height 28
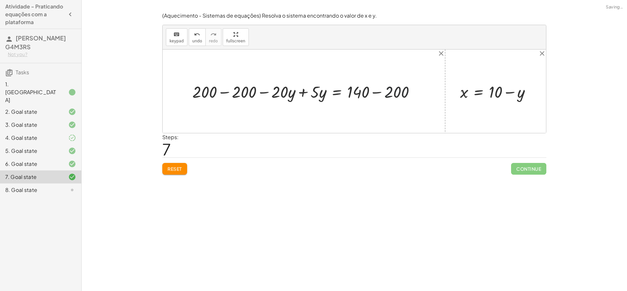
drag, startPoint x: 405, startPoint y: 92, endPoint x: 376, endPoint y: 93, distance: 29.1
click at [377, 93] on div at bounding box center [306, 92] width 234 height 22
drag, startPoint x: 248, startPoint y: 95, endPoint x: 213, endPoint y: 97, distance: 35.0
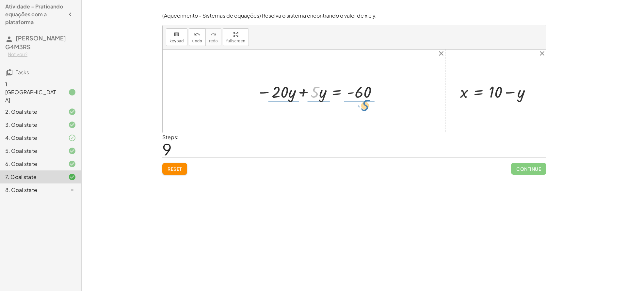
drag, startPoint x: 315, startPoint y: 93, endPoint x: 365, endPoint y: 107, distance: 52.0
drag, startPoint x: 318, startPoint y: 99, endPoint x: 317, endPoint y: 87, distance: 11.4
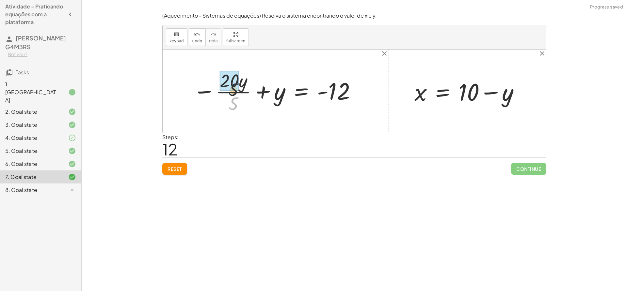
drag, startPoint x: 233, startPoint y: 98, endPoint x: 233, endPoint y: 85, distance: 12.7
drag, startPoint x: 235, startPoint y: 100, endPoint x: 280, endPoint y: 101, distance: 45.4
drag, startPoint x: 263, startPoint y: 98, endPoint x: 331, endPoint y: 116, distance: 70.4
click at [331, 116] on div "+ · 20 · x + · 5 · y = 140 + · 20 · ( + 10 − y ) + · 5 · y = 140 + · 20 · 10 − …" at bounding box center [354, 92] width 383 height 84
click at [347, 96] on div at bounding box center [319, 91] width 97 height 30
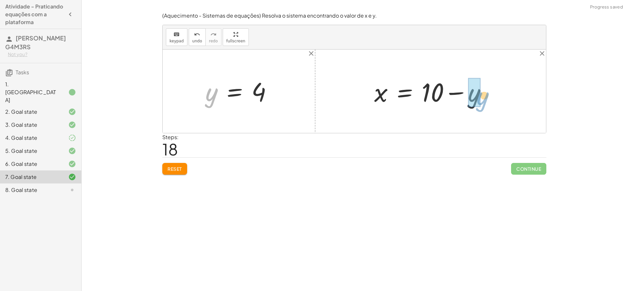
drag, startPoint x: 209, startPoint y: 103, endPoint x: 469, endPoint y: 109, distance: 260.5
click at [469, 109] on div "+ · 20 · x + · 5 · y = 140 + · 20 · ( + 10 − y ) + · 5 · y = 140 + · 20 · 10 − …" at bounding box center [354, 92] width 383 height 84
drag, startPoint x: 439, startPoint y: 98, endPoint x: 481, endPoint y: 97, distance: 41.8
click at [481, 97] on div at bounding box center [432, 92] width 126 height 34
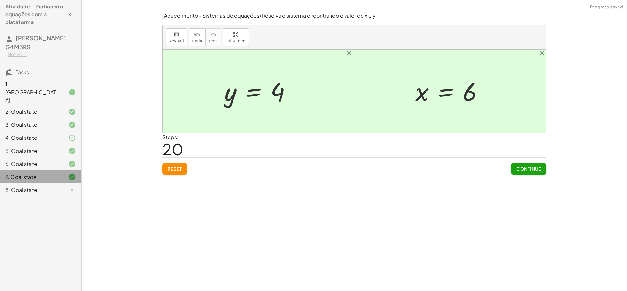
click at [50, 171] on div "7. Goal state" at bounding box center [40, 177] width 81 height 13
click at [47, 186] on div "8. Goal state" at bounding box center [31, 190] width 53 height 8
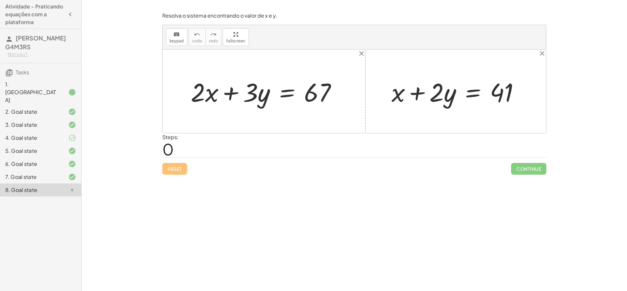
click at [80, 171] on div "7. Goal state" at bounding box center [40, 177] width 81 height 13
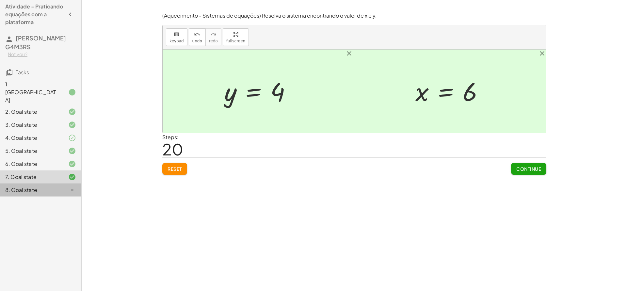
click at [46, 184] on div "8. Goal state" at bounding box center [40, 190] width 81 height 13
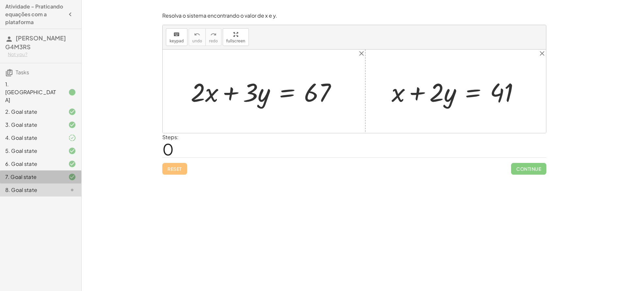
click at [36, 173] on div "7. Goal state" at bounding box center [31, 177] width 53 height 8
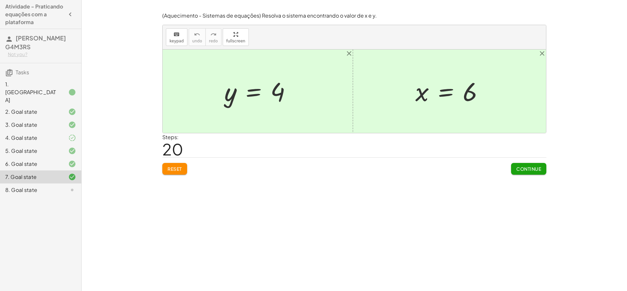
click at [41, 186] on div "8. Goal state" at bounding box center [31, 190] width 53 height 8
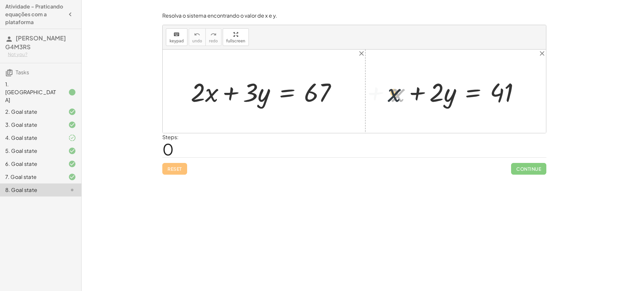
drag, startPoint x: 396, startPoint y: 95, endPoint x: 392, endPoint y: 95, distance: 4.2
click at [392, 95] on div at bounding box center [458, 92] width 140 height 34
drag, startPoint x: 434, startPoint y: 95, endPoint x: 523, endPoint y: 96, distance: 88.4
click at [523, 96] on div at bounding box center [458, 92] width 140 height 34
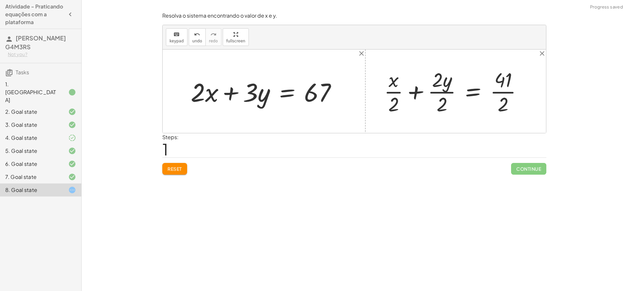
drag, startPoint x: 445, startPoint y: 101, endPoint x: 445, endPoint y: 72, distance: 28.1
click at [445, 72] on div at bounding box center [455, 91] width 150 height 50
drag, startPoint x: 409, startPoint y: 103, endPoint x: 407, endPoint y: 80, distance: 23.5
click at [407, 80] on div at bounding box center [463, 91] width 134 height 50
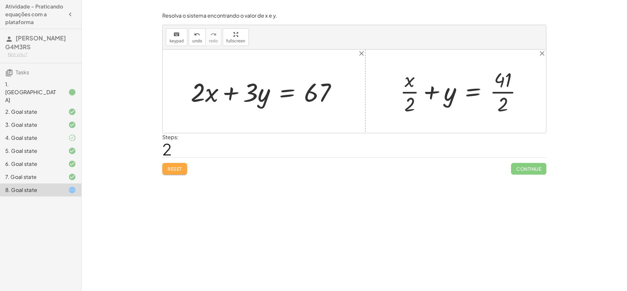
click at [173, 172] on span "Reset" at bounding box center [174, 169] width 14 height 6
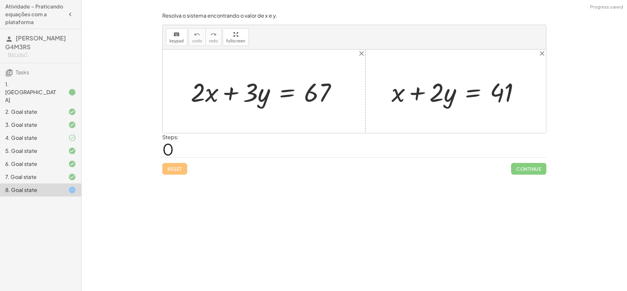
click at [442, 97] on div at bounding box center [458, 92] width 140 height 34
drag, startPoint x: 438, startPoint y: 98, endPoint x: 532, endPoint y: 97, distance: 94.3
click at [532, 97] on div "+ · 2 · x + · 3 · y = 67 · 2 + · y + x + · 2 · y = 41" at bounding box center [354, 92] width 383 height 84
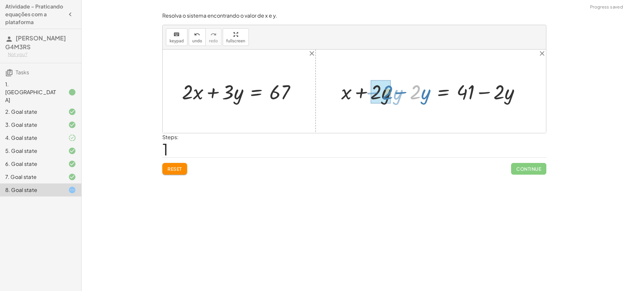
drag, startPoint x: 419, startPoint y: 97, endPoint x: 387, endPoint y: 97, distance: 31.3
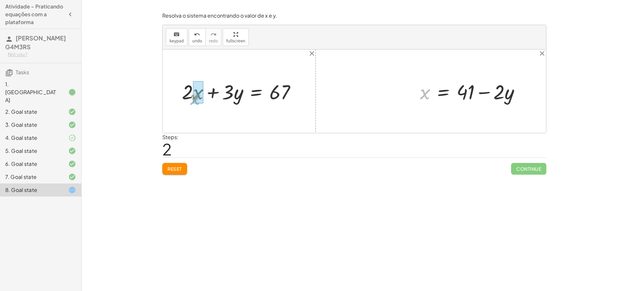
drag, startPoint x: 424, startPoint y: 93, endPoint x: 196, endPoint y: 99, distance: 227.2
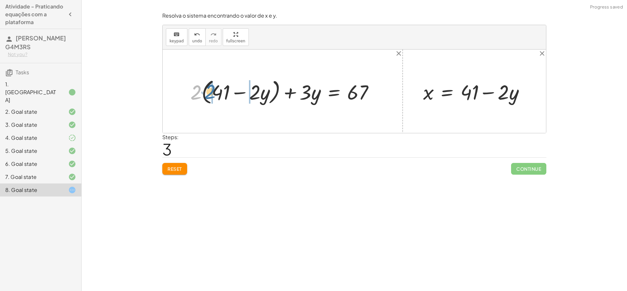
drag, startPoint x: 200, startPoint y: 94, endPoint x: 216, endPoint y: 94, distance: 15.7
click at [216, 94] on div at bounding box center [284, 91] width 195 height 30
drag, startPoint x: 198, startPoint y: 94, endPoint x: 230, endPoint y: 93, distance: 31.7
click at [230, 93] on div at bounding box center [284, 91] width 196 height 27
drag, startPoint x: 215, startPoint y: 93, endPoint x: 228, endPoint y: 93, distance: 12.7
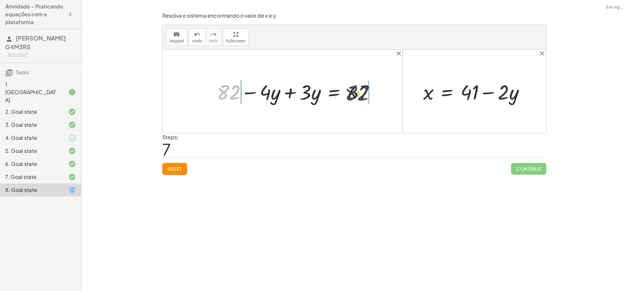
drag, startPoint x: 227, startPoint y: 92, endPoint x: 378, endPoint y: 91, distance: 150.1
click at [378, 91] on div at bounding box center [297, 91] width 169 height 27
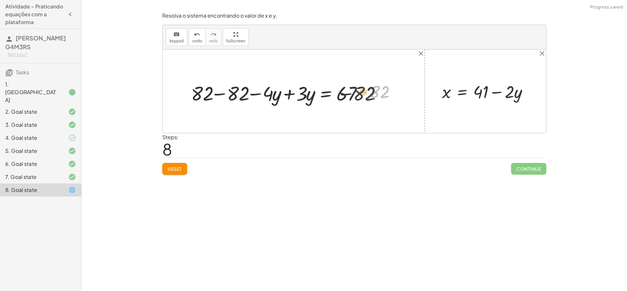
drag, startPoint x: 389, startPoint y: 92, endPoint x: 370, endPoint y: 92, distance: 18.3
click at [370, 92] on div at bounding box center [296, 91] width 216 height 23
click at [368, 92] on div at bounding box center [296, 91] width 216 height 23
drag, startPoint x: 368, startPoint y: 92, endPoint x: 353, endPoint y: 95, distance: 15.2
click at [353, 95] on div at bounding box center [281, 91] width 186 height 23
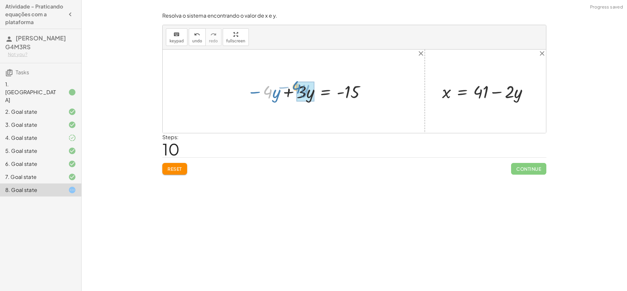
drag, startPoint x: 270, startPoint y: 99, endPoint x: 302, endPoint y: 94, distance: 32.9
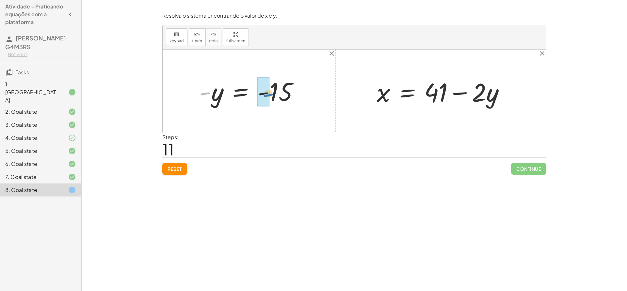
drag, startPoint x: 207, startPoint y: 94, endPoint x: 271, endPoint y: 96, distance: 63.7
click at [271, 96] on div at bounding box center [251, 91] width 111 height 32
drag, startPoint x: 221, startPoint y: 98, endPoint x: 496, endPoint y: 104, distance: 275.8
drag, startPoint x: 503, startPoint y: 97, endPoint x: 481, endPoint y: 96, distance: 21.9
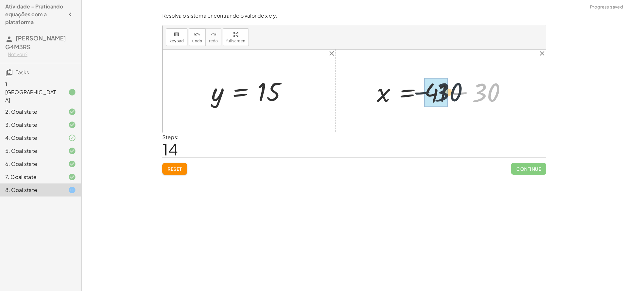
drag, startPoint x: 485, startPoint y: 96, endPoint x: 445, endPoint y: 97, distance: 40.1
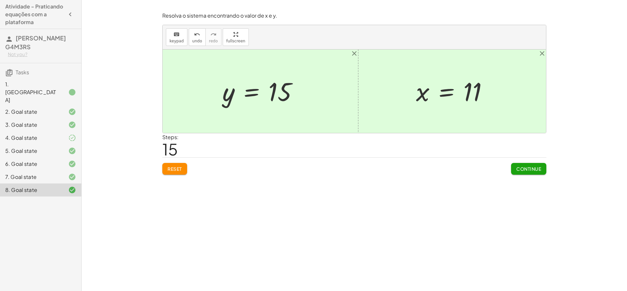
click at [64, 88] on div at bounding box center [67, 92] width 18 height 8
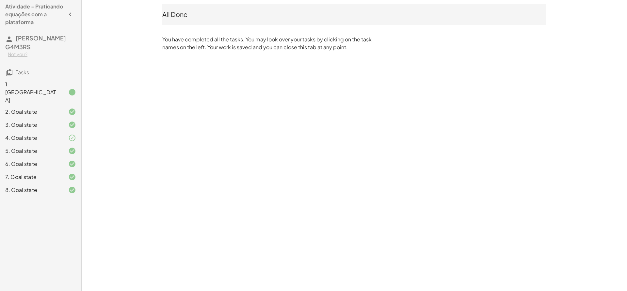
click at [222, 48] on p "You have completed all the tasks. You may look over your tasks by clicking on t…" at bounding box center [268, 44] width 212 height 16
click at [45, 118] on div "1. [GEOGRAPHIC_DATA]" at bounding box center [40, 124] width 81 height 13
click at [45, 81] on div "1. [GEOGRAPHIC_DATA]" at bounding box center [31, 92] width 53 height 23
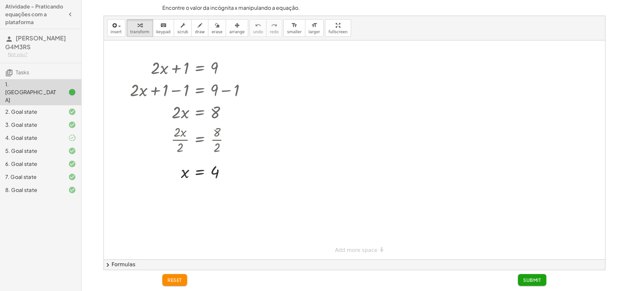
click at [31, 160] on div "6. Goal state" at bounding box center [31, 164] width 53 height 8
